Goal: Task Accomplishment & Management: Manage account settings

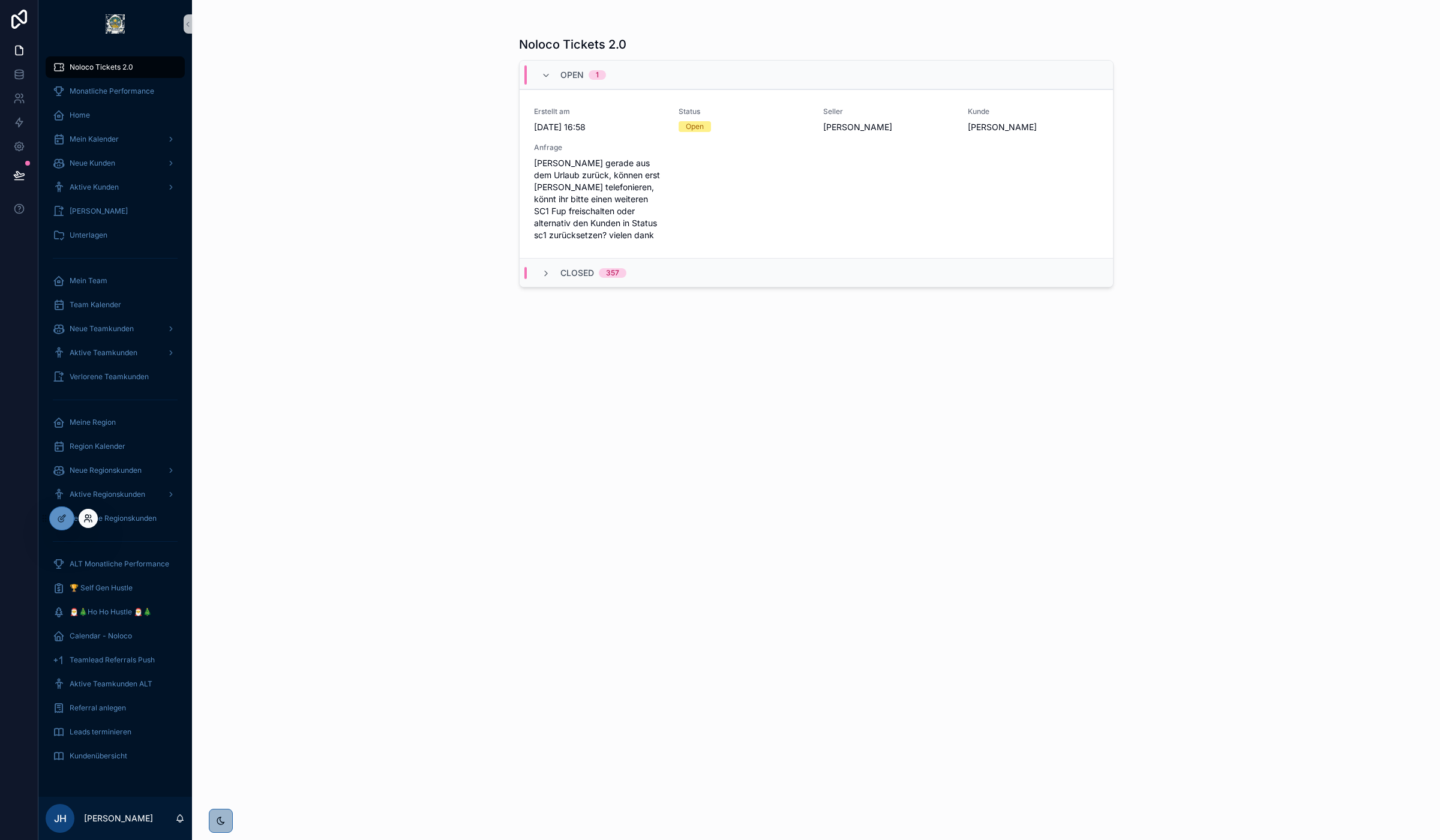
click at [85, 516] on icon at bounding box center [86, 516] width 3 height 3
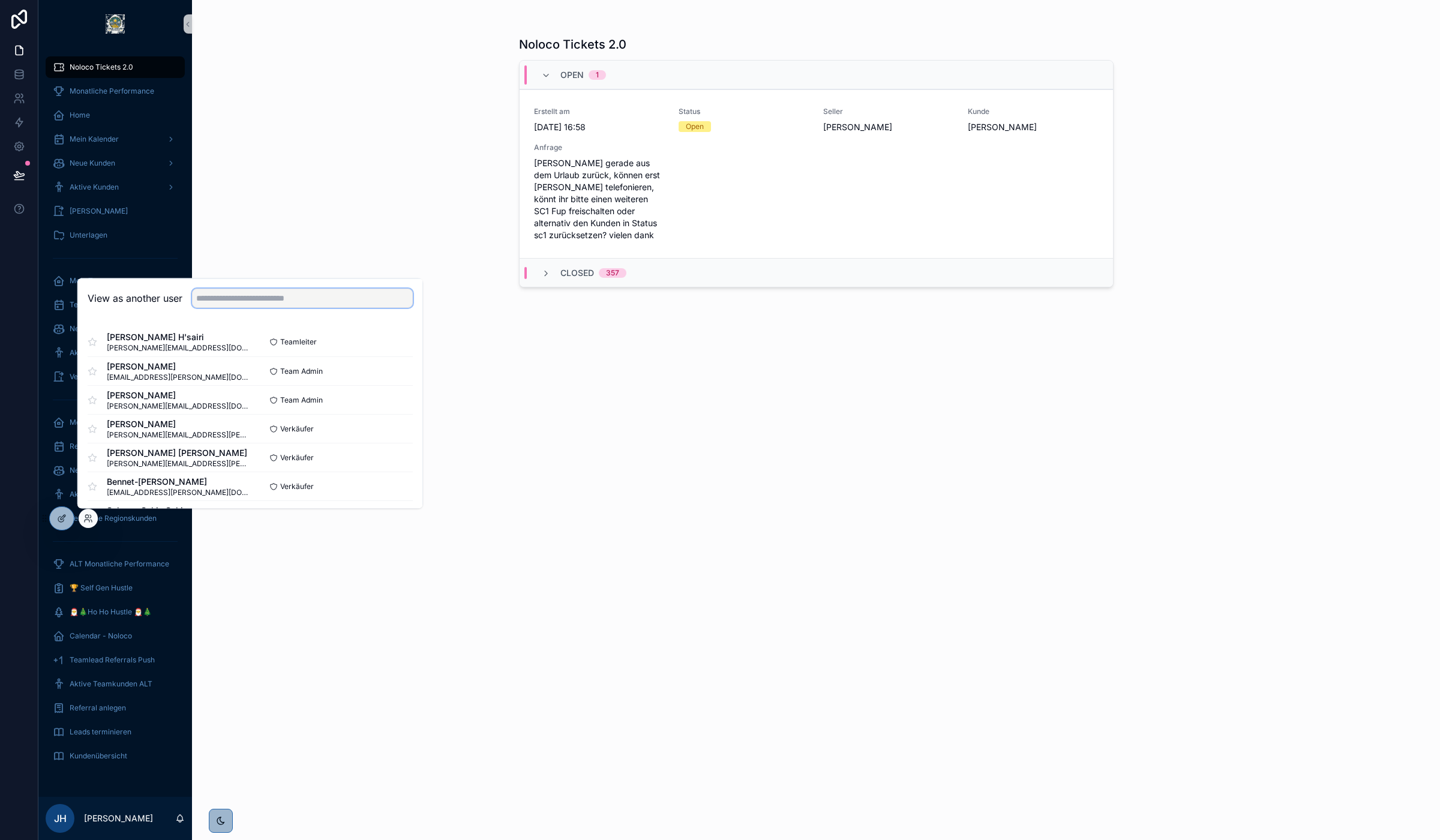
click at [230, 296] on input "text" at bounding box center [302, 298] width 221 height 19
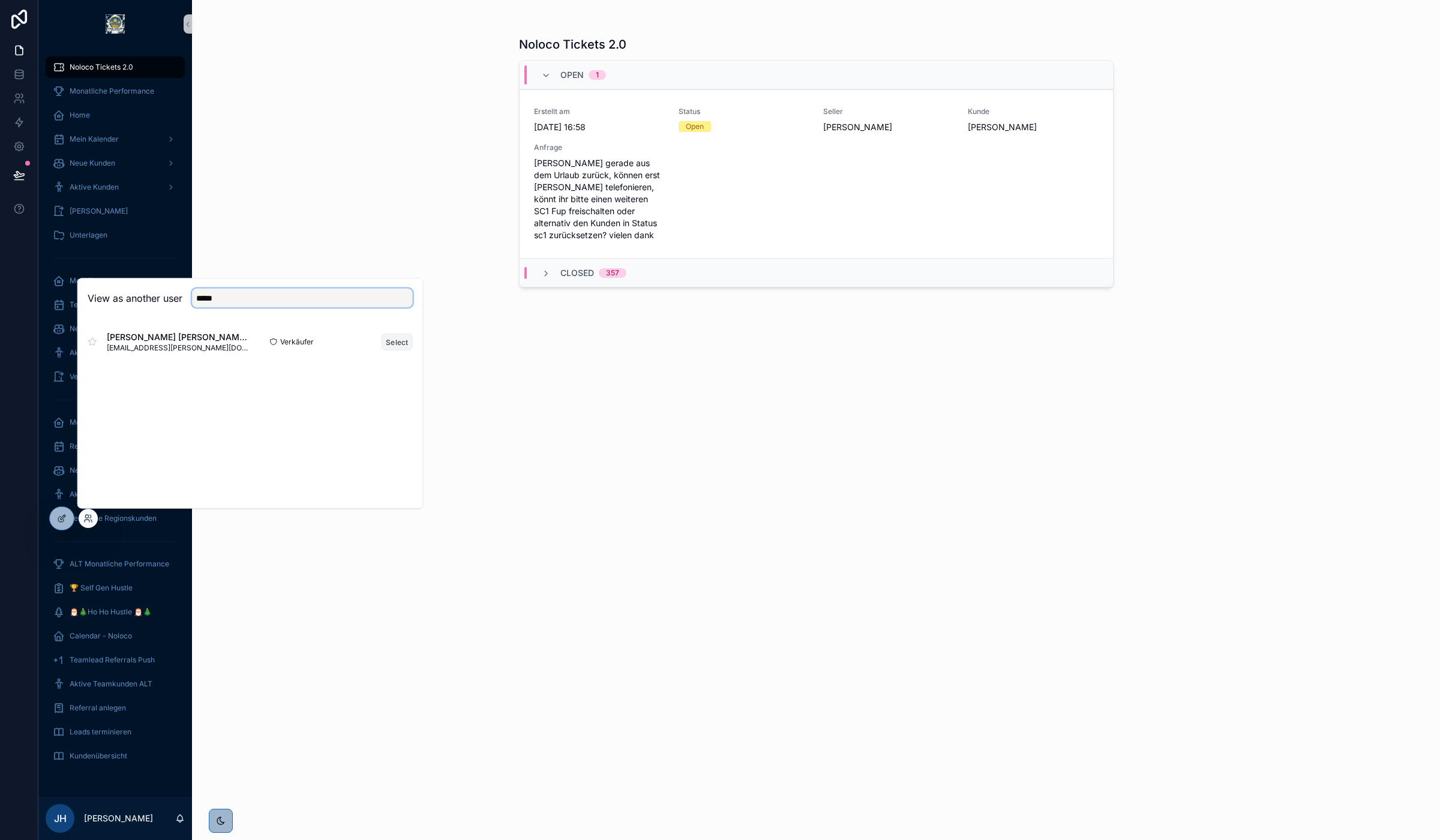
type input "*****"
click at [399, 344] on button "Select" at bounding box center [397, 341] width 31 height 17
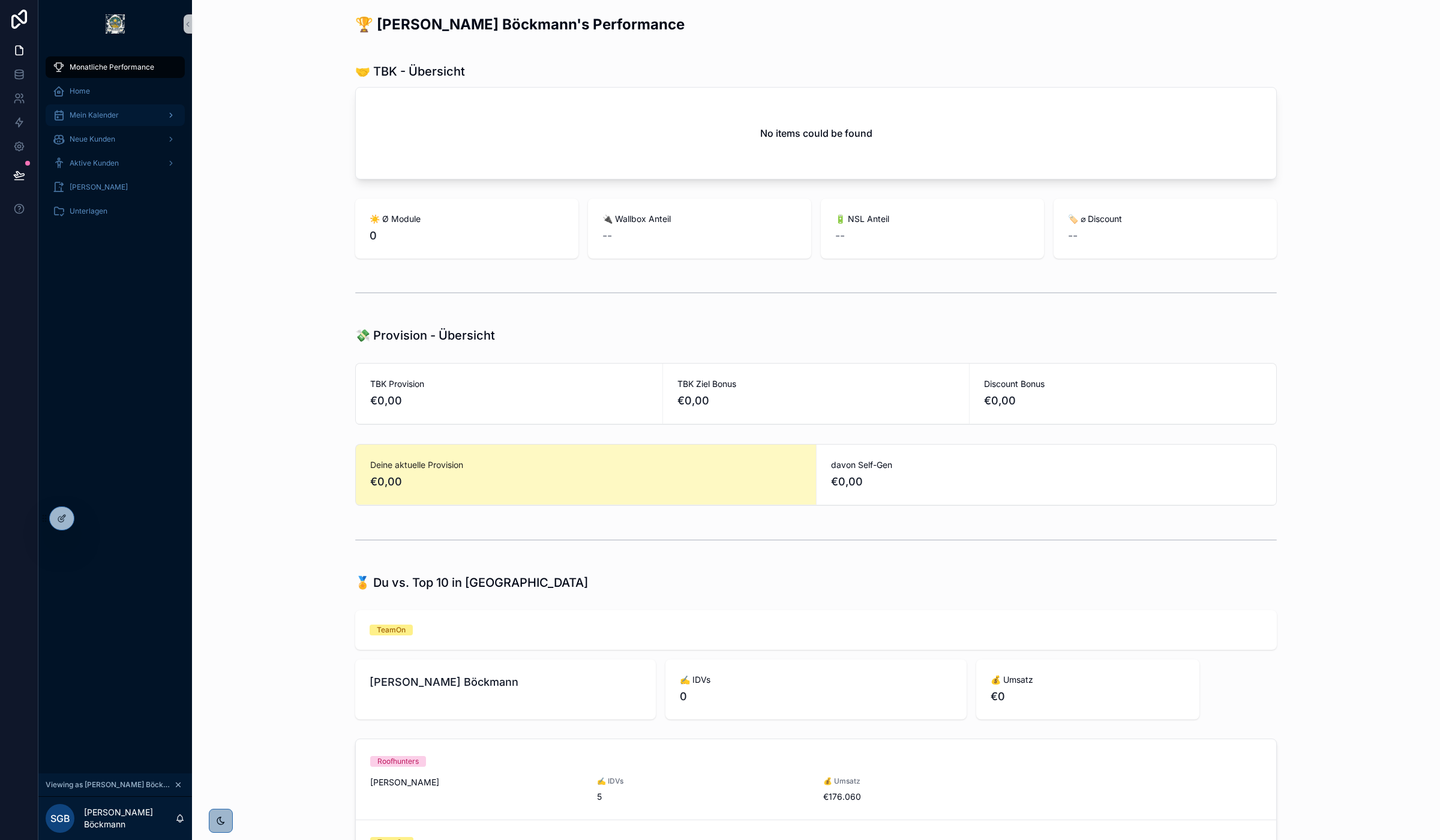
click at [109, 111] on span "Mein Kalender" at bounding box center [94, 115] width 49 height 10
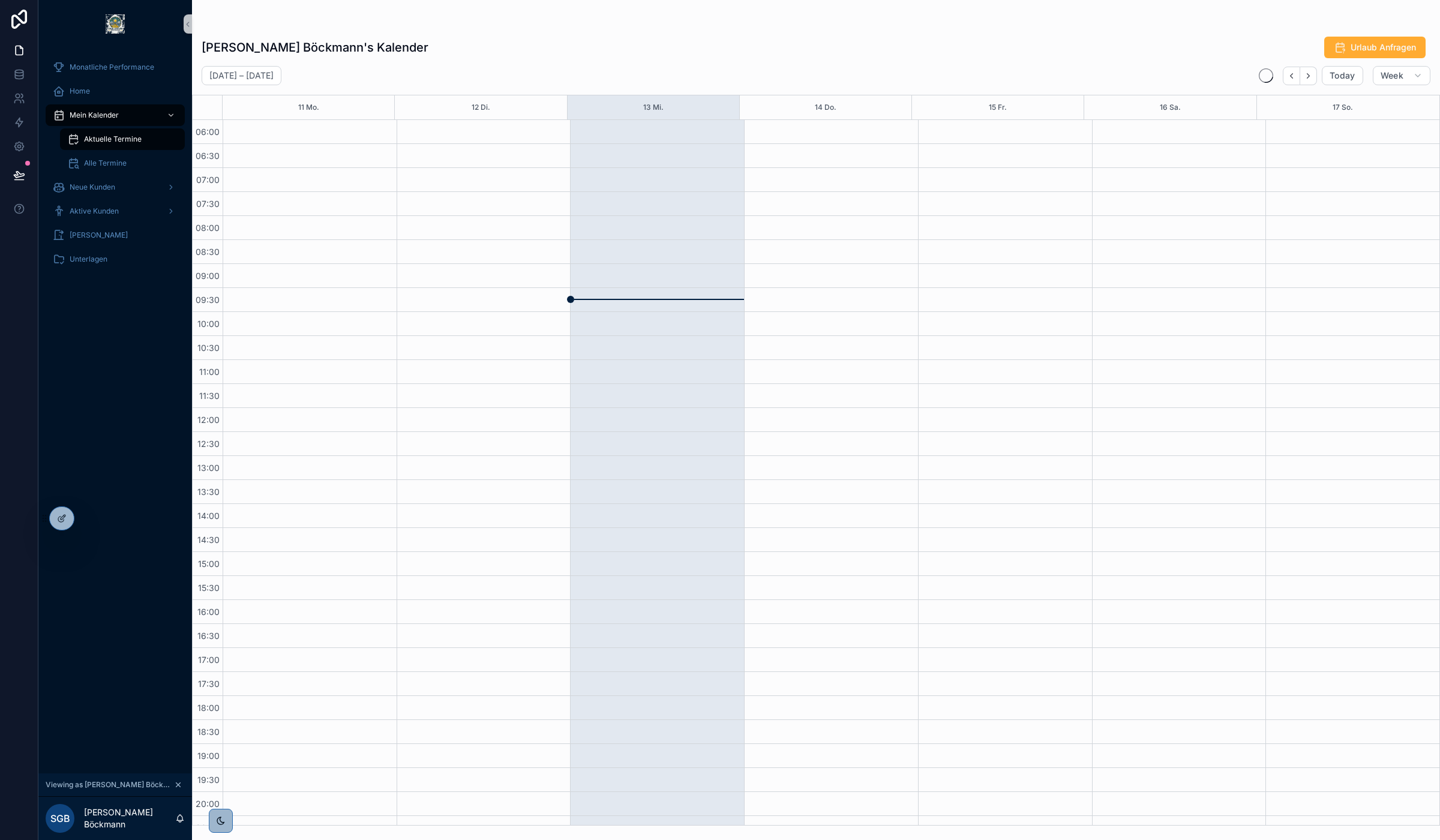
scroll to position [63, 0]
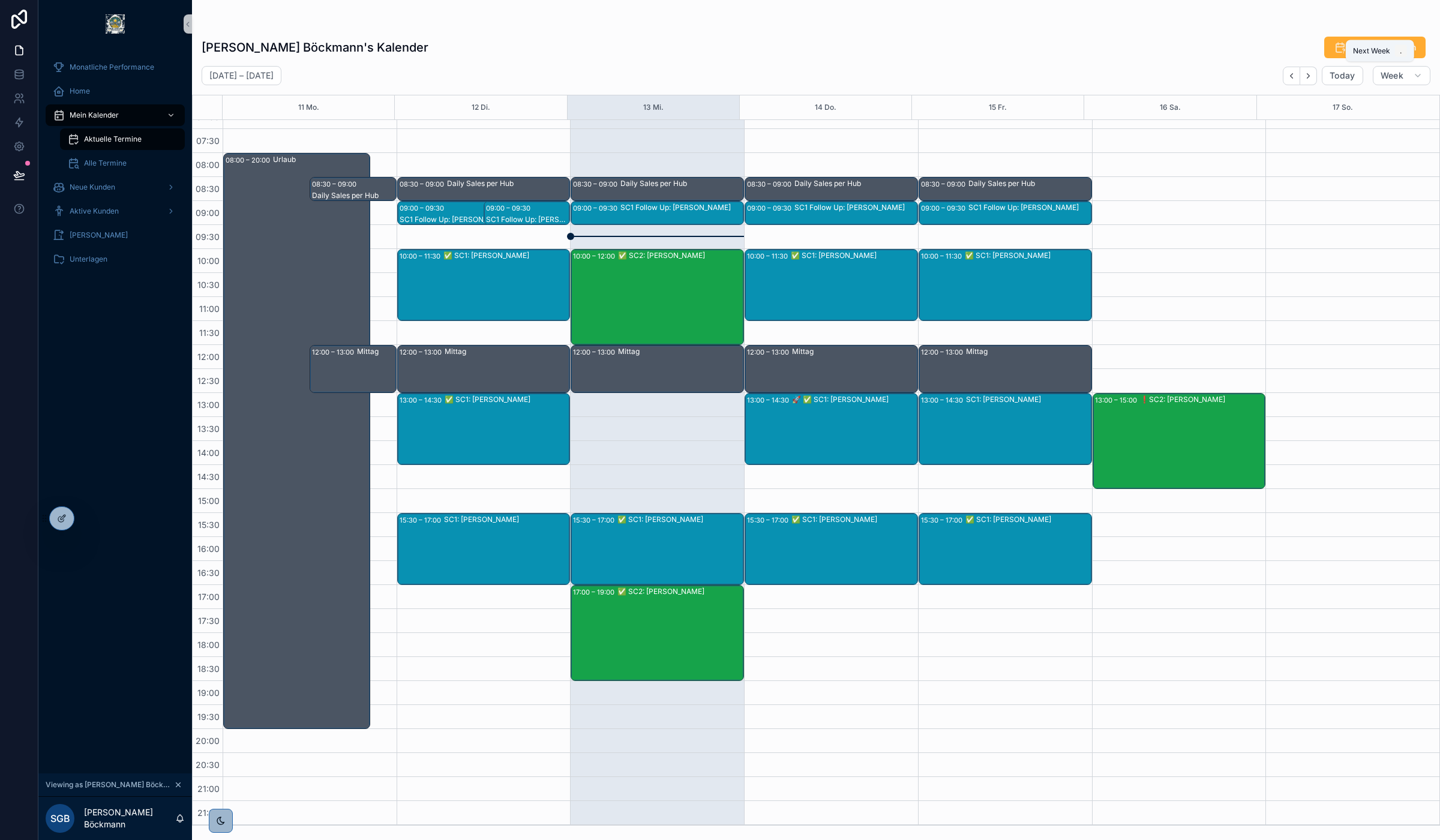
click at [1309, 73] on icon "Next" at bounding box center [1308, 76] width 9 height 9
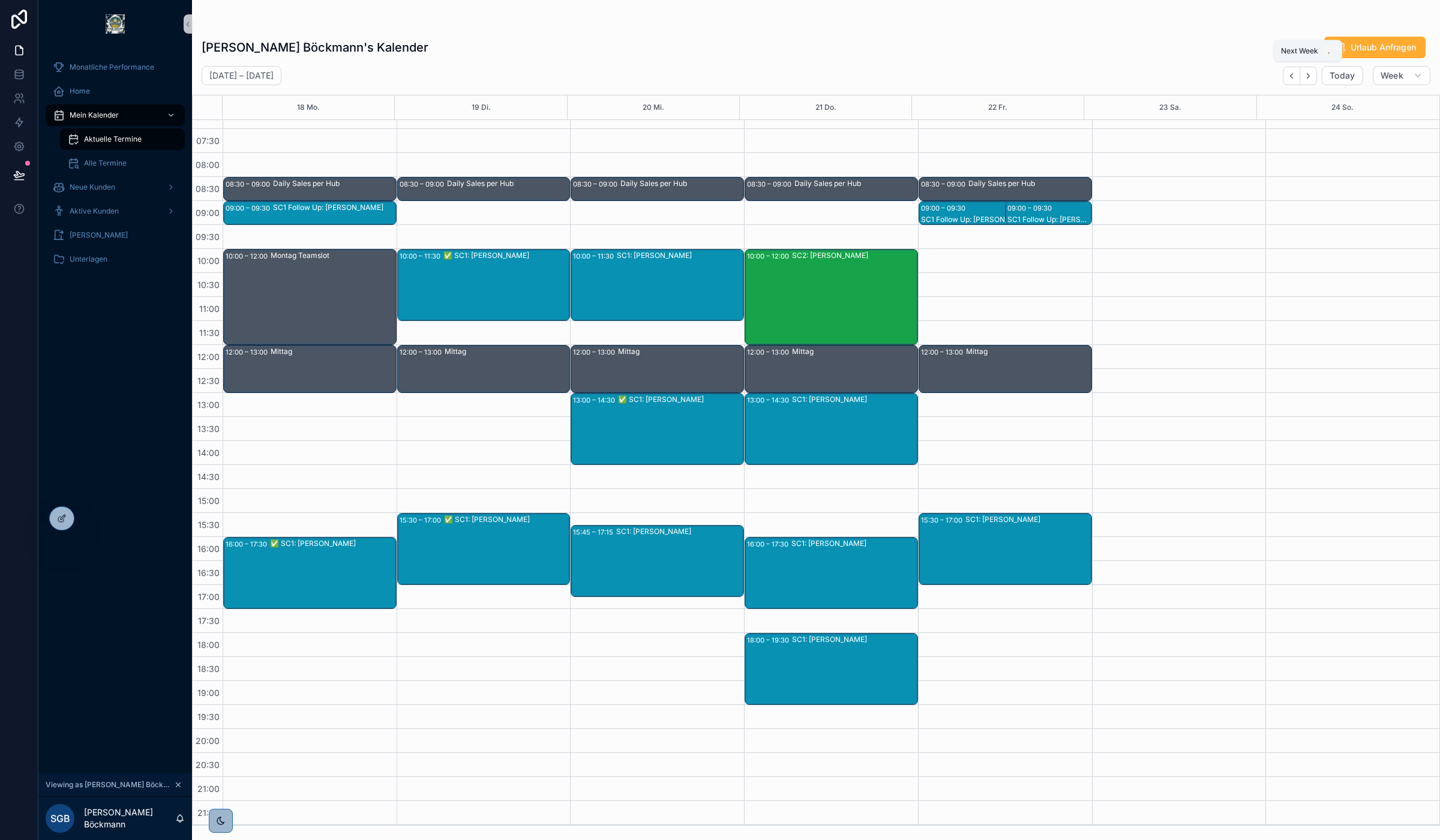
click at [1309, 73] on icon "Next" at bounding box center [1308, 76] width 9 height 9
